Goal: Task Accomplishment & Management: Manage account settings

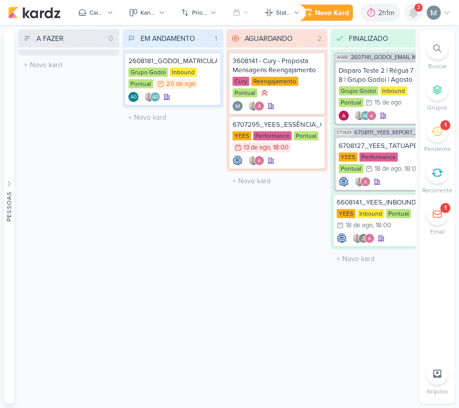
click at [411, 7] on icon at bounding box center [413, 13] width 12 height 12
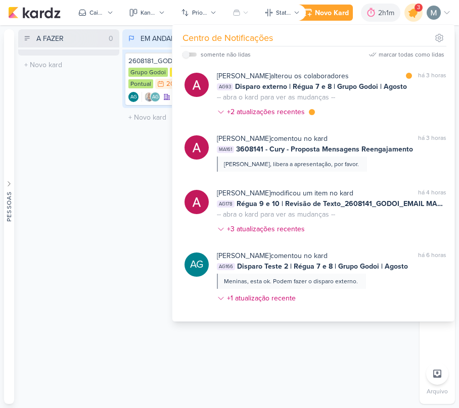
click at [411, 7] on icon at bounding box center [413, 12] width 17 height 17
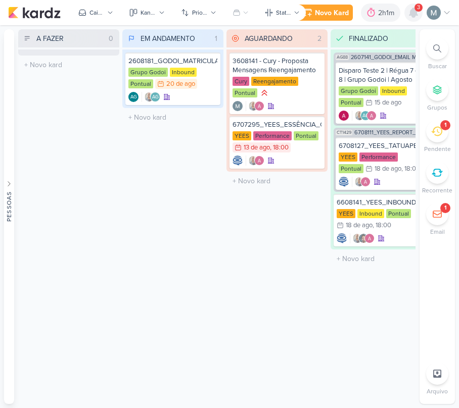
click at [411, 7] on icon at bounding box center [413, 13] width 12 height 12
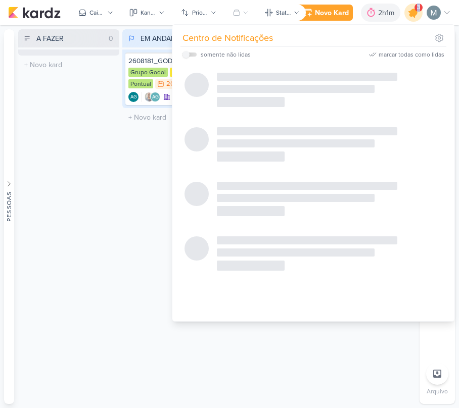
click at [411, 7] on icon at bounding box center [413, 12] width 17 height 17
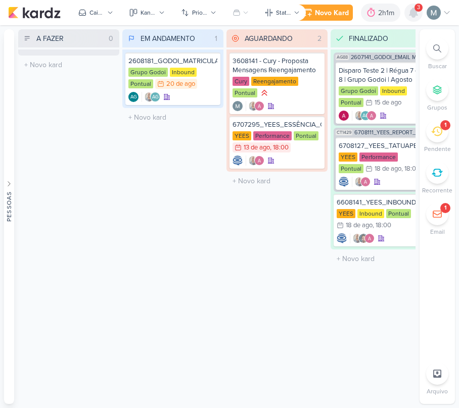
click at [411, 7] on icon at bounding box center [413, 13] width 12 height 12
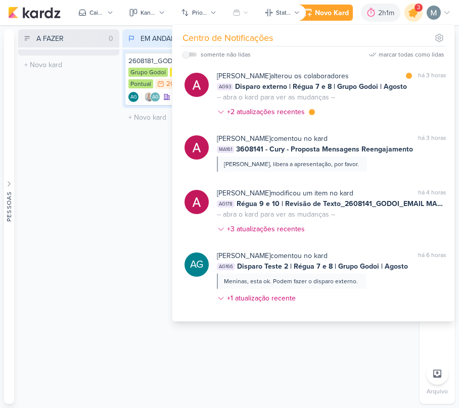
click at [411, 7] on icon at bounding box center [413, 12] width 17 height 17
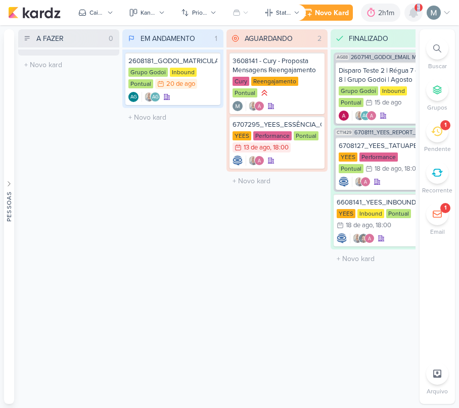
click at [411, 7] on icon at bounding box center [413, 13] width 12 height 12
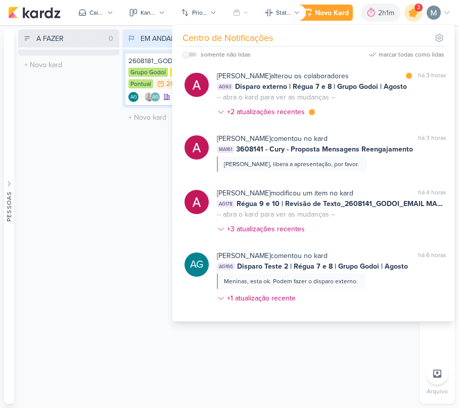
click at [411, 7] on icon at bounding box center [413, 12] width 17 height 17
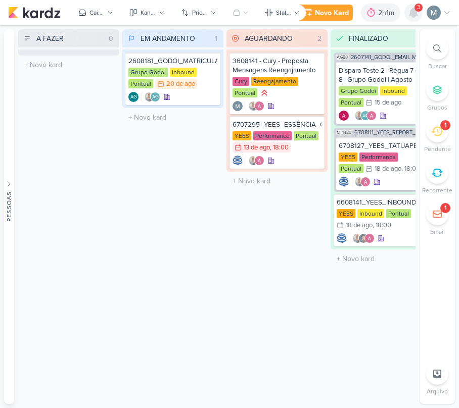
click at [411, 7] on icon at bounding box center [413, 13] width 12 height 12
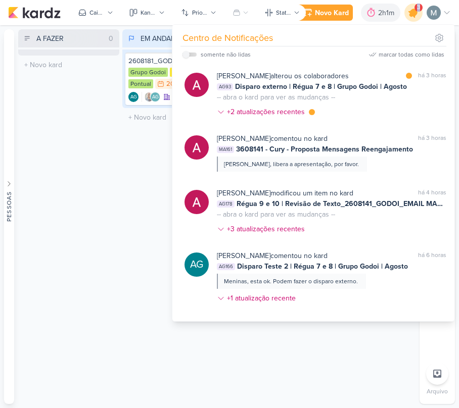
click at [411, 7] on icon at bounding box center [413, 12] width 17 height 17
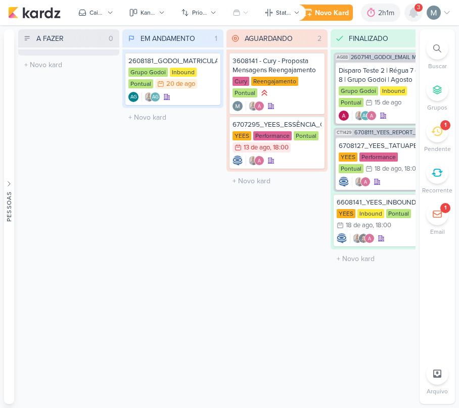
click at [411, 7] on icon at bounding box center [413, 13] width 12 height 12
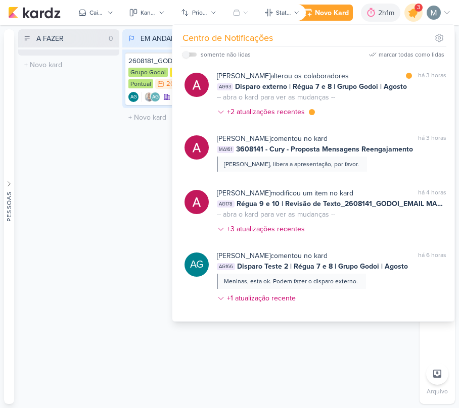
click at [411, 7] on icon at bounding box center [413, 12] width 17 height 17
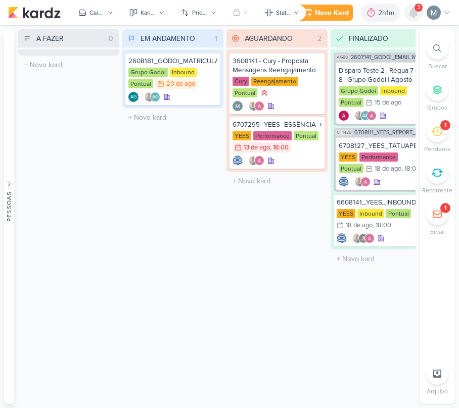
click at [411, 7] on icon at bounding box center [413, 13] width 12 height 12
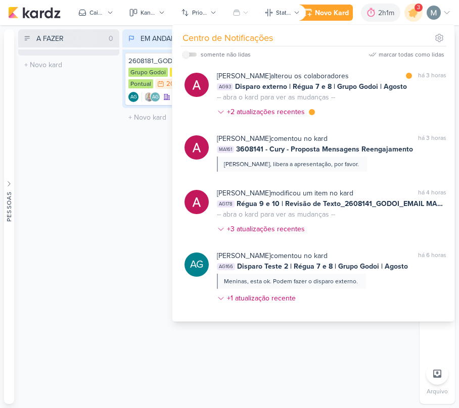
click at [420, 5] on div "3" at bounding box center [418, 8] width 8 height 8
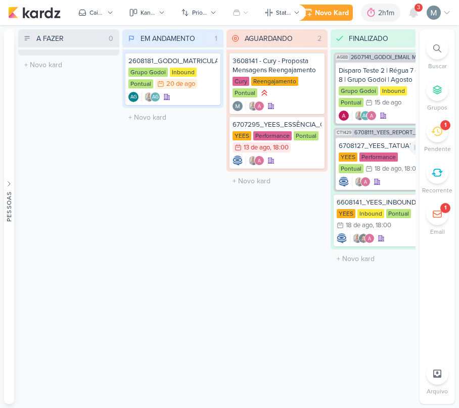
click at [445, 129] on div "1" at bounding box center [445, 125] width 2 height 8
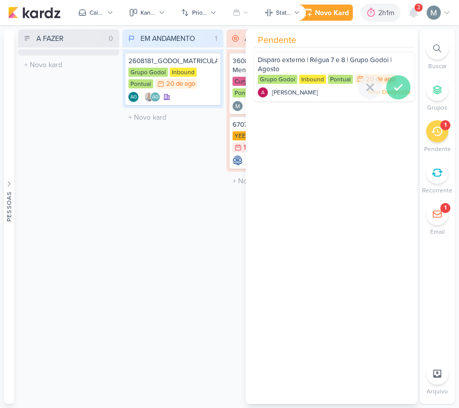
click at [401, 87] on div at bounding box center [398, 87] width 24 height 24
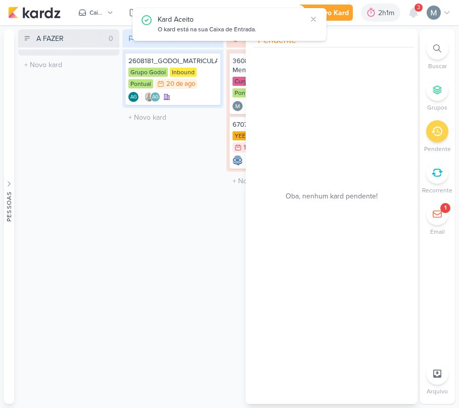
click at [120, 301] on div "A FAZER 0 Mover Para Esquerda Mover Para Direita [GEOGRAPHIC_DATA] O título do …" at bounding box center [216, 216] width 397 height 375
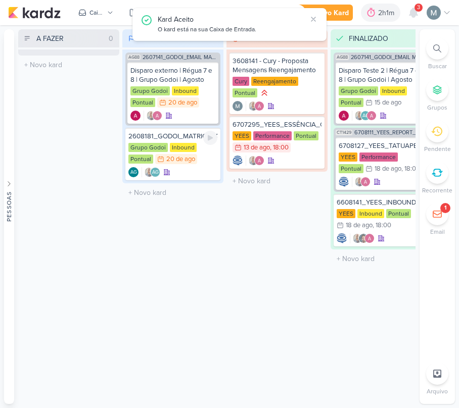
click at [199, 141] on div "2608181_GODOI_MATRICULADOS_AGOSTO Grupo Godoi Inbound Pontual 20/8 [DATE] AG" at bounding box center [172, 154] width 95 height 53
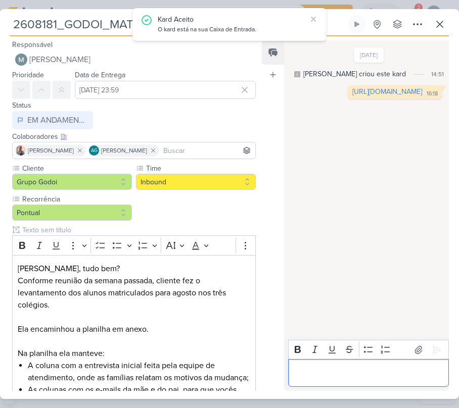
click at [368, 369] on p "Editor editing area: main" at bounding box center [368, 373] width 150 height 12
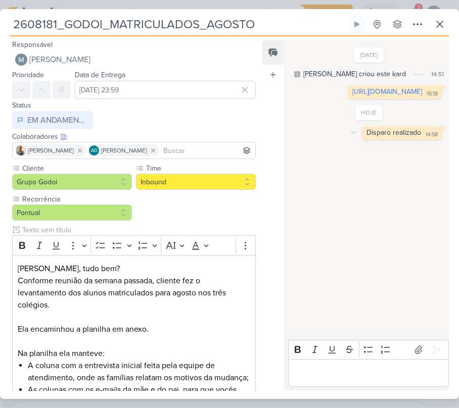
click at [402, 140] on div "Disparo realizado 14:58 14:58" at bounding box center [402, 133] width 80 height 14
copy div "Disparo realizado 14:58"
click at [362, 140] on div "Disparo realizado 14:58 14:58" at bounding box center [402, 133] width 80 height 14
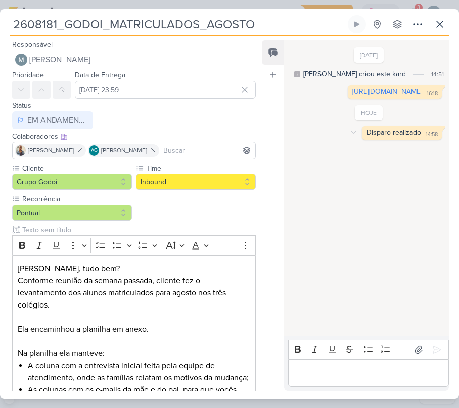
click at [340, 140] on div "Disparo realizado 14:58 14:58 [GEOGRAPHIC_DATA]" at bounding box center [369, 133] width 154 height 14
click at [350, 136] on icon at bounding box center [354, 132] width 8 height 8
click at [364, 159] on button "Deletar" at bounding box center [375, 150] width 55 height 17
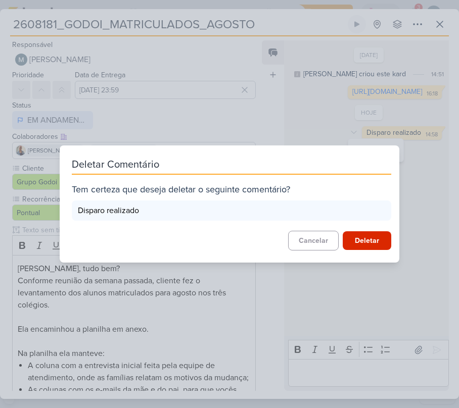
click at [383, 216] on div "Disparo realizado" at bounding box center [231, 211] width 319 height 20
click at [375, 253] on div "Deletar Comentário Tem certeza que deseja deletar o seguinte comentário? Dispar…" at bounding box center [229, 203] width 339 height 117
click at [366, 235] on button "Deletar" at bounding box center [366, 240] width 48 height 19
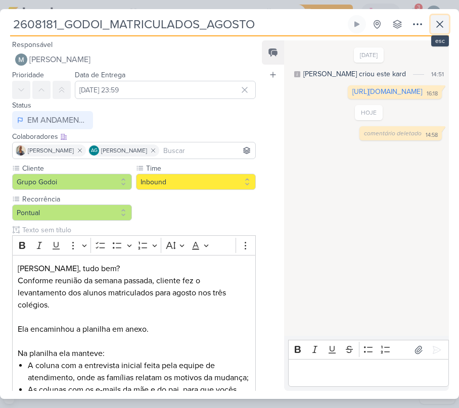
click at [430, 29] on button at bounding box center [439, 24] width 18 height 18
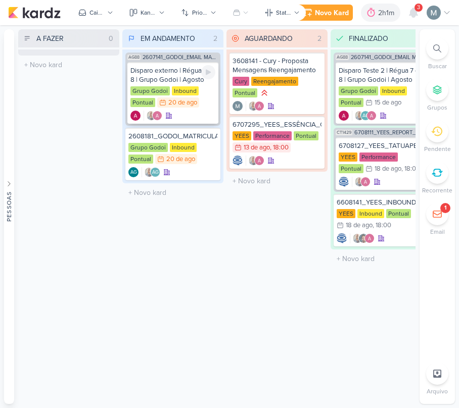
click at [152, 108] on div "Grupo Godoi Inbound Pontual 20/8 [DATE]" at bounding box center [172, 97] width 85 height 22
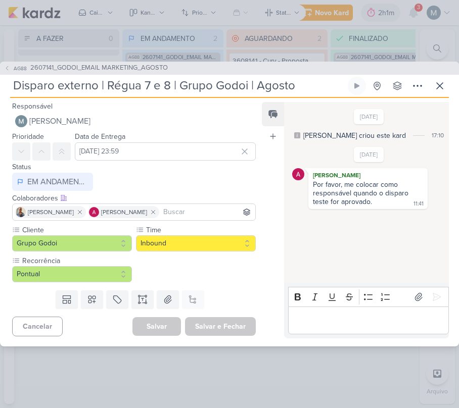
drag, startPoint x: 364, startPoint y: 370, endPoint x: 352, endPoint y: 326, distance: 45.9
click at [361, 366] on div "AG88 2607141_GODOI_EMAIL MARKETING_AGOSTO Disparo externo | Régua 7 e 8 | Grupo…" at bounding box center [229, 204] width 459 height 408
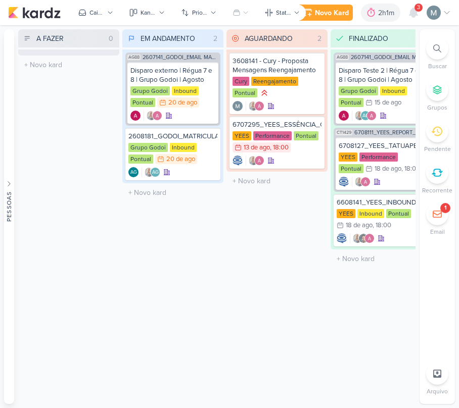
click at [352, 326] on div "FINALIZADO 3 Mover Para Esquerda Mover Para Direita [GEOGRAPHIC_DATA] AG88 2607…" at bounding box center [380, 216] width 101 height 375
click at [184, 109] on div "Disparo externo | Régua 7 e 8 | Grupo Godoi | Agosto Grupo Godoi Inbound Pontua…" at bounding box center [172, 93] width 91 height 62
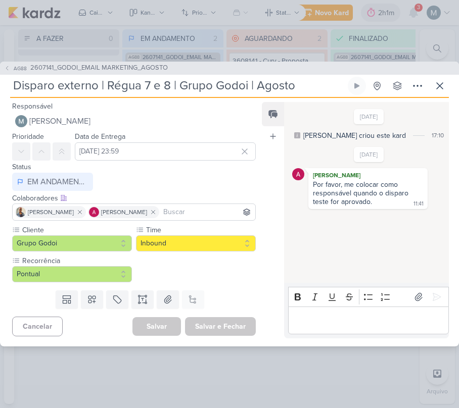
click at [377, 342] on div "Responsável [PERSON_NAME] Nenhum contato encontrado create new contact Novo Con…" at bounding box center [229, 222] width 459 height 249
click at [354, 316] on p "Editor editing area: main" at bounding box center [368, 320] width 150 height 12
click at [438, 87] on icon at bounding box center [439, 86] width 6 height 6
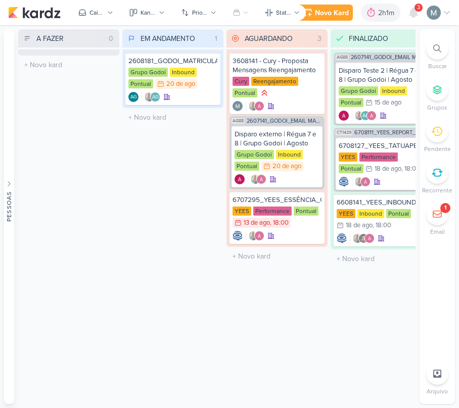
click at [415, 9] on div "3" at bounding box center [418, 8] width 8 height 8
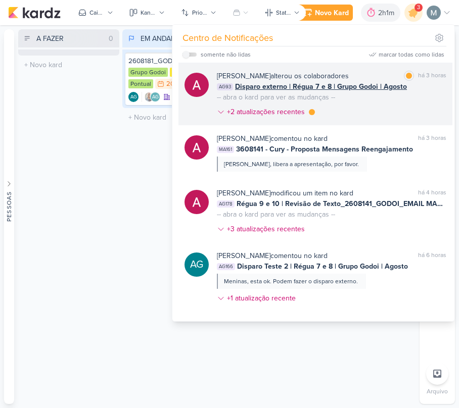
click at [404, 72] on div "marcar como lida há 3 horas" at bounding box center [425, 76] width 42 height 11
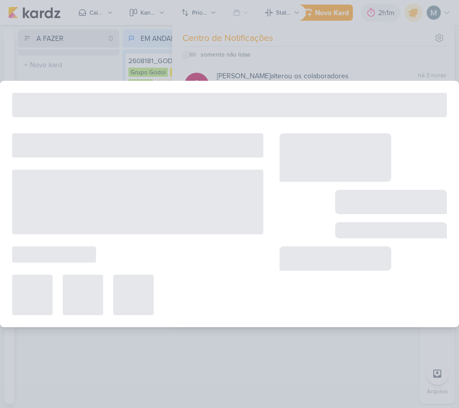
click at [398, 25] on div at bounding box center [229, 204] width 459 height 408
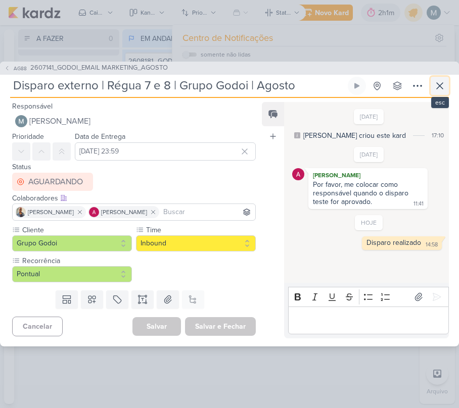
click at [434, 87] on icon at bounding box center [439, 86] width 12 height 12
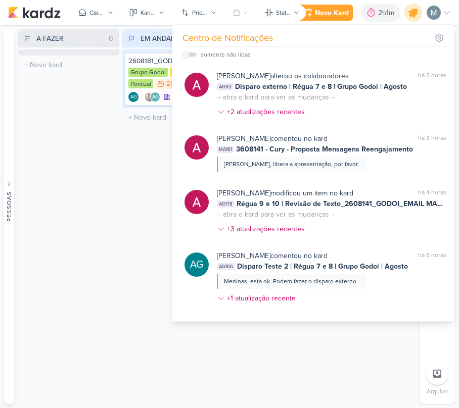
click at [414, 13] on icon at bounding box center [413, 13] width 12 height 12
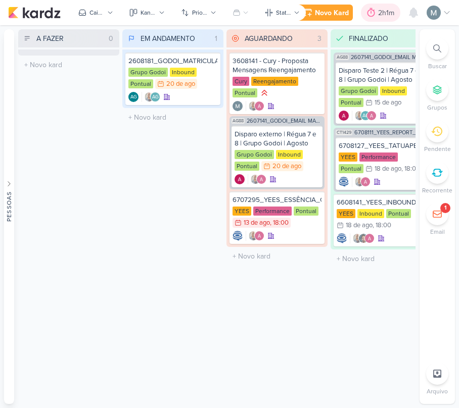
click at [367, 9] on icon at bounding box center [371, 13] width 10 height 10
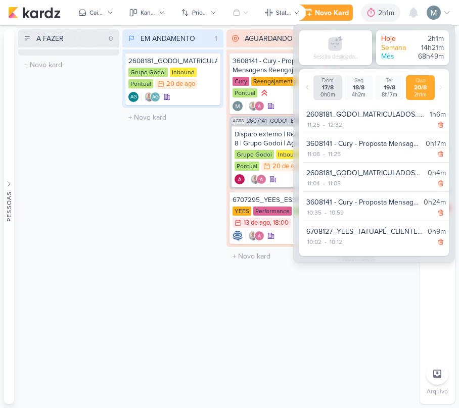
click at [238, 348] on div "AGUARDANDO 3 Mover Para Esquerda Mover Para Direita [GEOGRAPHIC_DATA] 3608141 -…" at bounding box center [276, 216] width 101 height 375
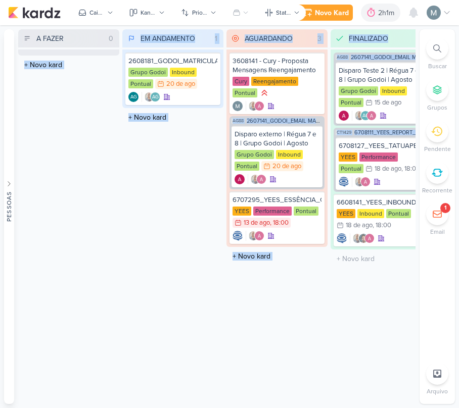
drag, startPoint x: 362, startPoint y: 398, endPoint x: -1, endPoint y: 414, distance: 363.6
click at [0, 408] on html "1.99.0 [GEOGRAPHIC_DATA] Ctrl + k 2h1m Sessão desligada... Hoje 2h1m Semana 14h…" at bounding box center [229, 204] width 459 height 408
click at [125, 365] on div "EM ANDAMENTO 1 Mover Para Esquerda Mover Para Direita [GEOGRAPHIC_DATA] 2608181…" at bounding box center [172, 216] width 101 height 375
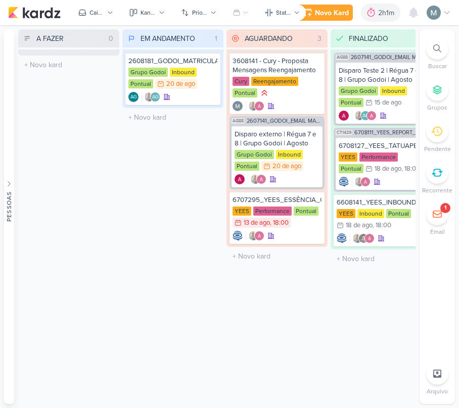
click at [454, 212] on li "1 Email" at bounding box center [436, 219] width 35 height 33
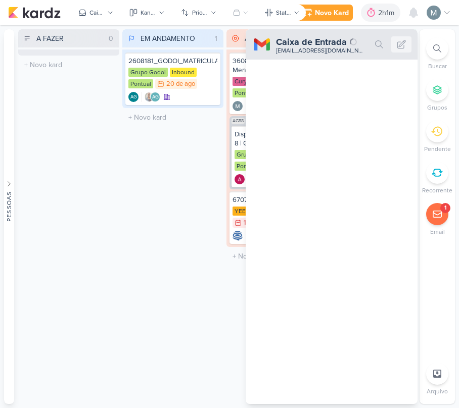
click at [438, 208] on div "1" at bounding box center [437, 214] width 22 height 22
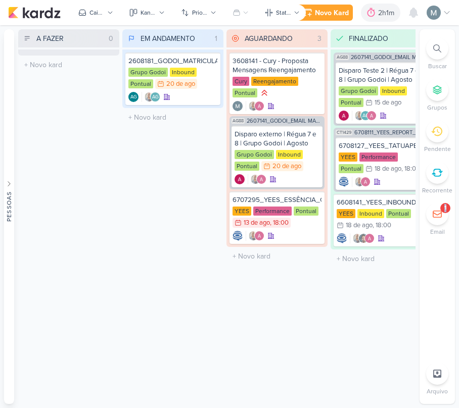
click at [438, 208] on div "1" at bounding box center [437, 214] width 22 height 22
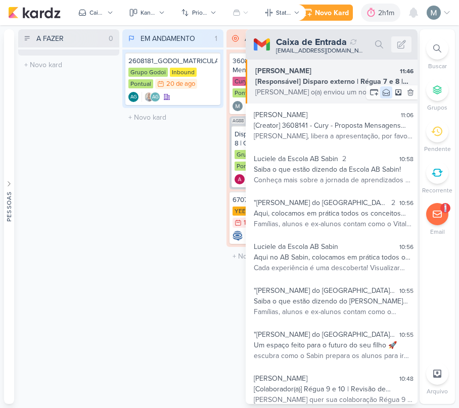
click at [382, 95] on icon at bounding box center [386, 92] width 8 height 8
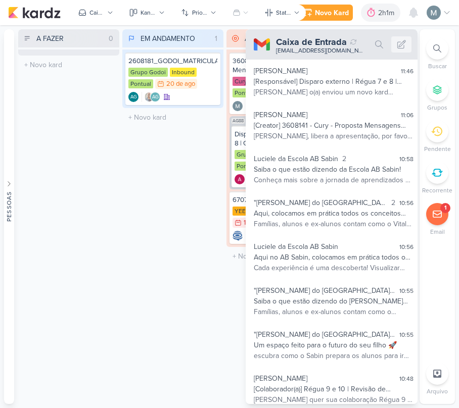
click at [71, 172] on div "A FAZER 0 Mover Para Esquerda Mover Para Direita [GEOGRAPHIC_DATA] O título do …" at bounding box center [68, 216] width 101 height 375
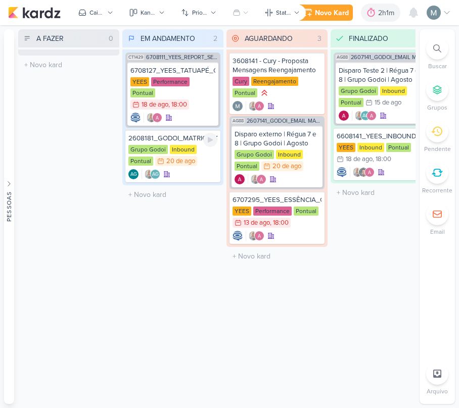
click at [212, 130] on div "2608181_GODOI_MATRICULADOS_AGOSTO Grupo Godoi Inbound Pontual 20/8 [DATE] AG" at bounding box center [172, 156] width 95 height 53
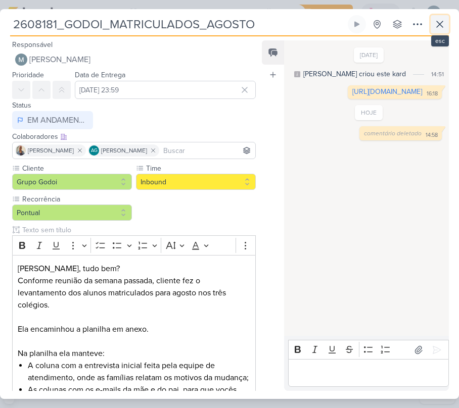
click at [440, 21] on icon at bounding box center [439, 24] width 12 height 12
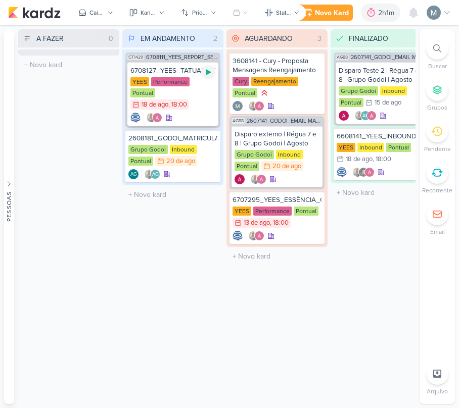
click at [207, 73] on icon at bounding box center [208, 73] width 5 height 6
click at [179, 113] on div at bounding box center [172, 118] width 85 height 10
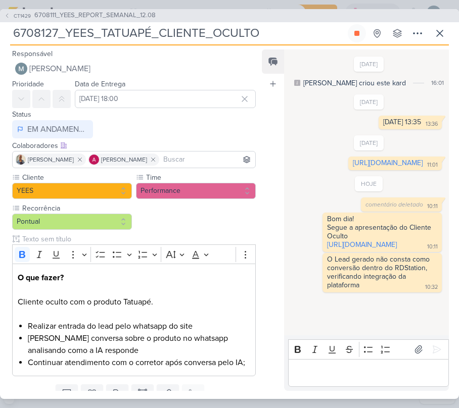
scroll to position [5, 0]
click at [319, 379] on p "Editor editing area: main" at bounding box center [368, 373] width 150 height 12
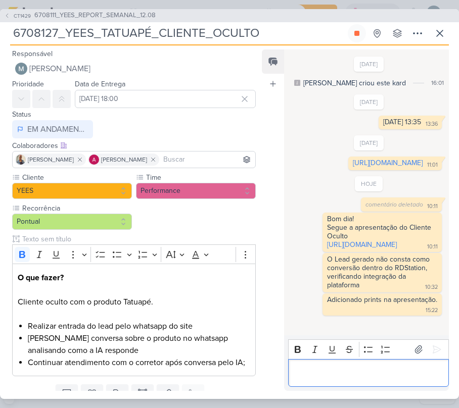
scroll to position [28, 0]
click at [351, 27] on button at bounding box center [357, 33] width 18 height 18
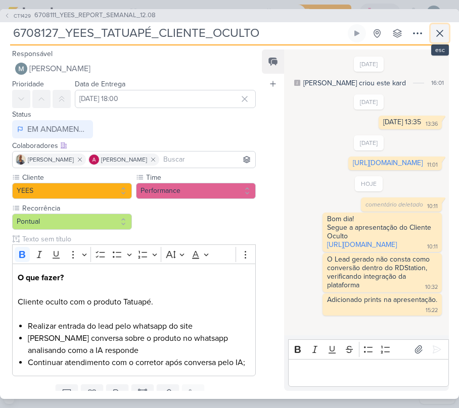
click at [443, 27] on icon at bounding box center [439, 33] width 12 height 12
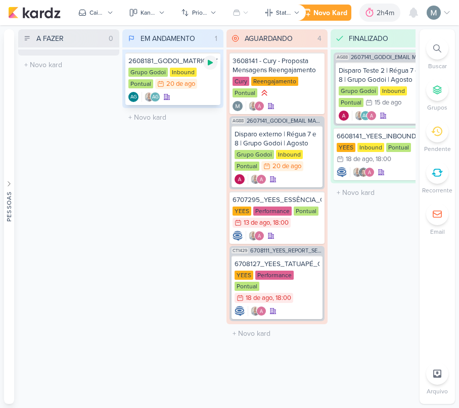
click at [207, 64] on icon at bounding box center [210, 63] width 8 height 8
click at [197, 71] on div "Grupo Godoi Inbound Pontual 20/8 [DATE]" at bounding box center [172, 79] width 89 height 22
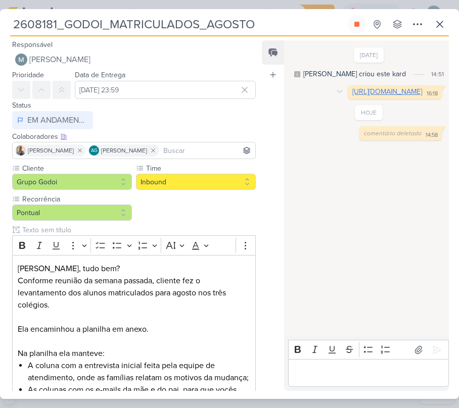
click at [352, 96] on link "[URL][DOMAIN_NAME]" at bounding box center [387, 91] width 70 height 9
click at [352, 95] on link "[URL][DOMAIN_NAME]" at bounding box center [387, 91] width 70 height 9
